Goal: Use online tool/utility

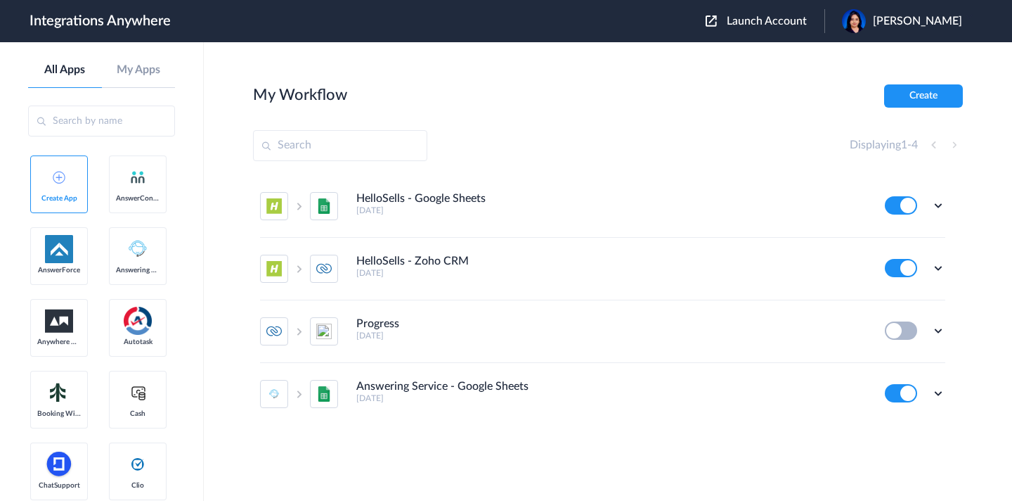
click at [807, 23] on span "Launch Account" at bounding box center [767, 20] width 80 height 11
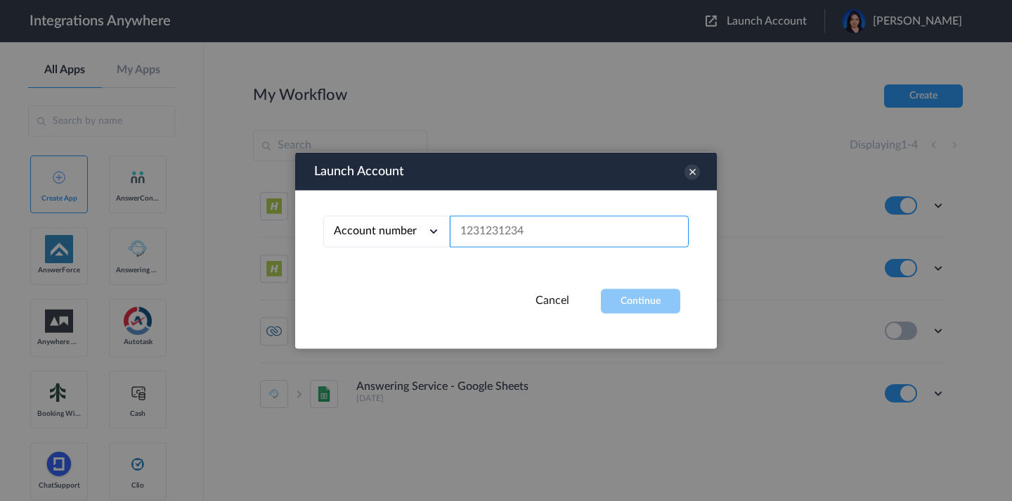
click at [500, 238] on input "text" at bounding box center [569, 232] width 239 height 32
paste input "6785159526"
click at [656, 302] on button "Continue" at bounding box center [640, 301] width 79 height 25
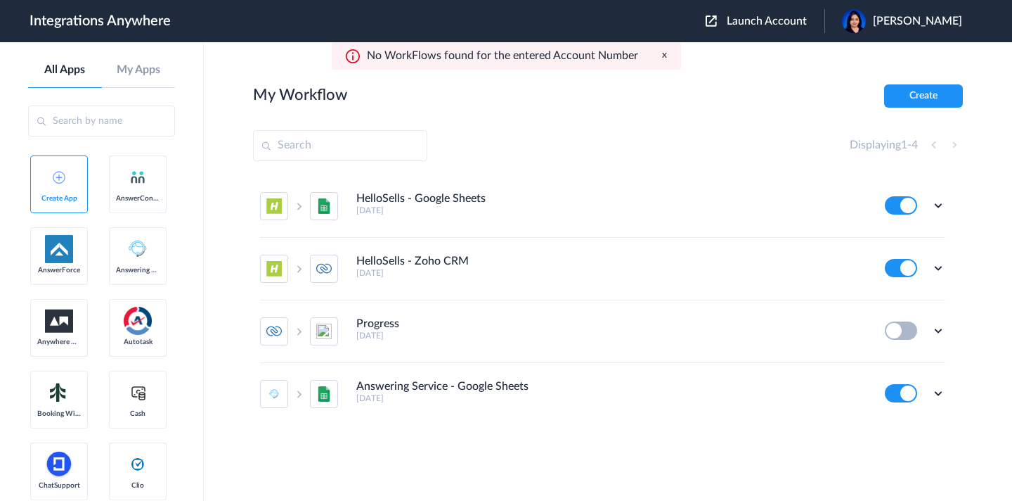
click at [793, 21] on span "Launch Account" at bounding box center [767, 20] width 80 height 11
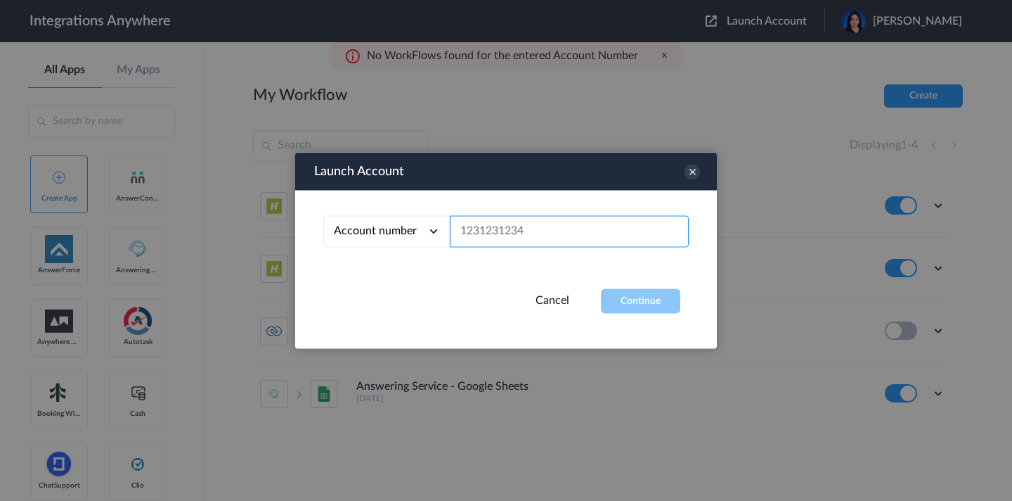
click at [510, 233] on input "text" at bounding box center [569, 232] width 239 height 32
paste input "6785159526"
type input "6785159526"
click at [604, 296] on button "Continue" at bounding box center [640, 301] width 79 height 25
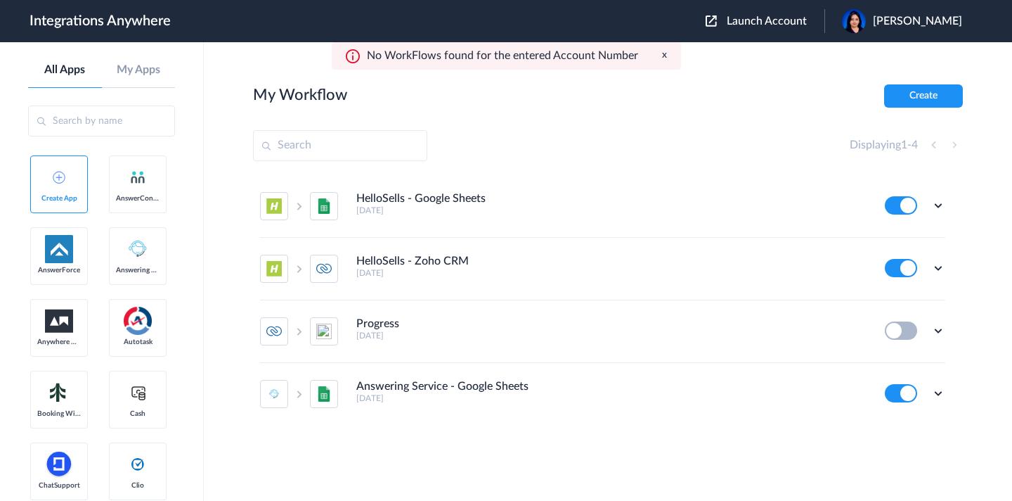
click at [665, 58] on button "x" at bounding box center [664, 55] width 5 height 12
